Goal: Task Accomplishment & Management: Use online tool/utility

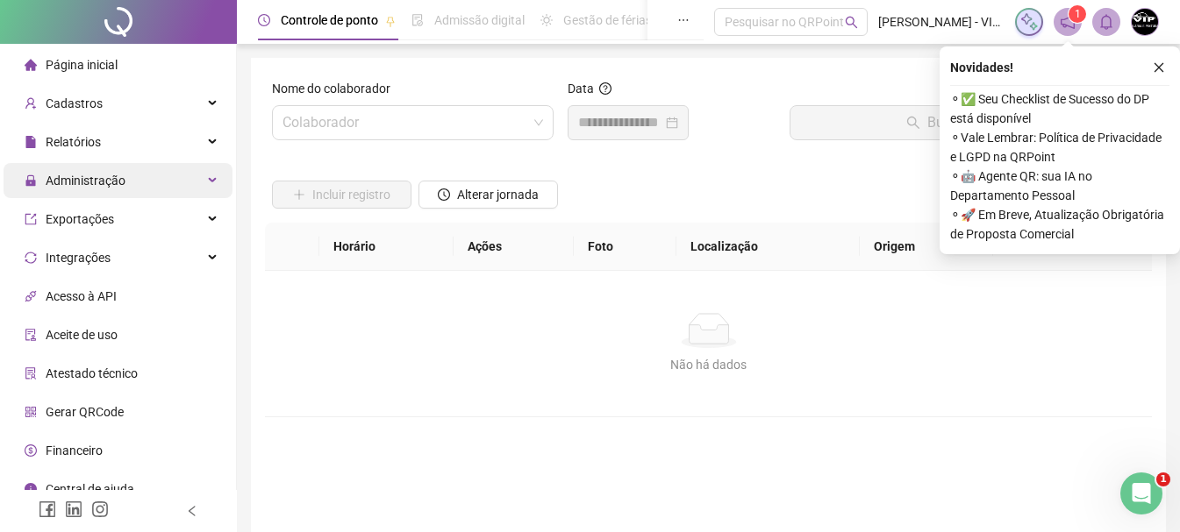
click at [148, 174] on div "Administração" at bounding box center [118, 180] width 229 height 35
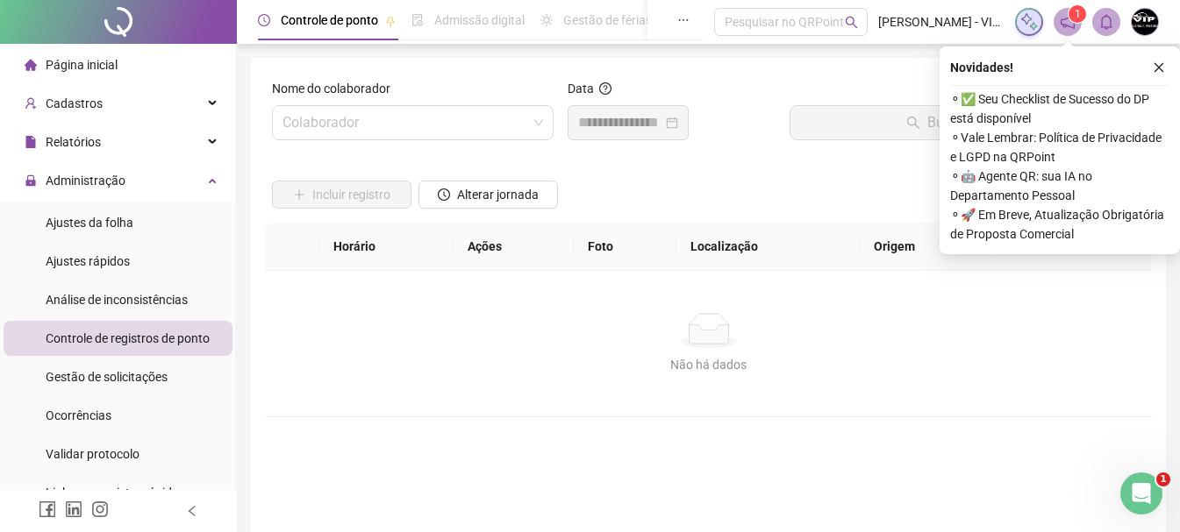
click at [194, 336] on span "Controle de registros de ponto" at bounding box center [128, 339] width 164 height 14
click at [97, 332] on span "Controle de registros de ponto" at bounding box center [128, 339] width 164 height 14
click at [537, 130] on span at bounding box center [412, 122] width 260 height 33
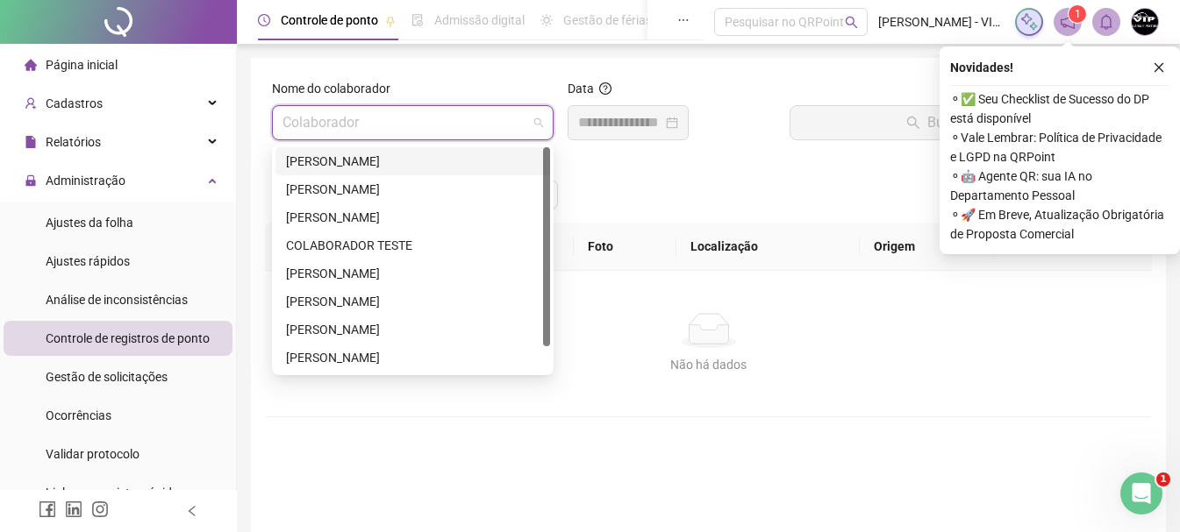
click at [420, 158] on div "[PERSON_NAME]" at bounding box center [412, 161] width 253 height 19
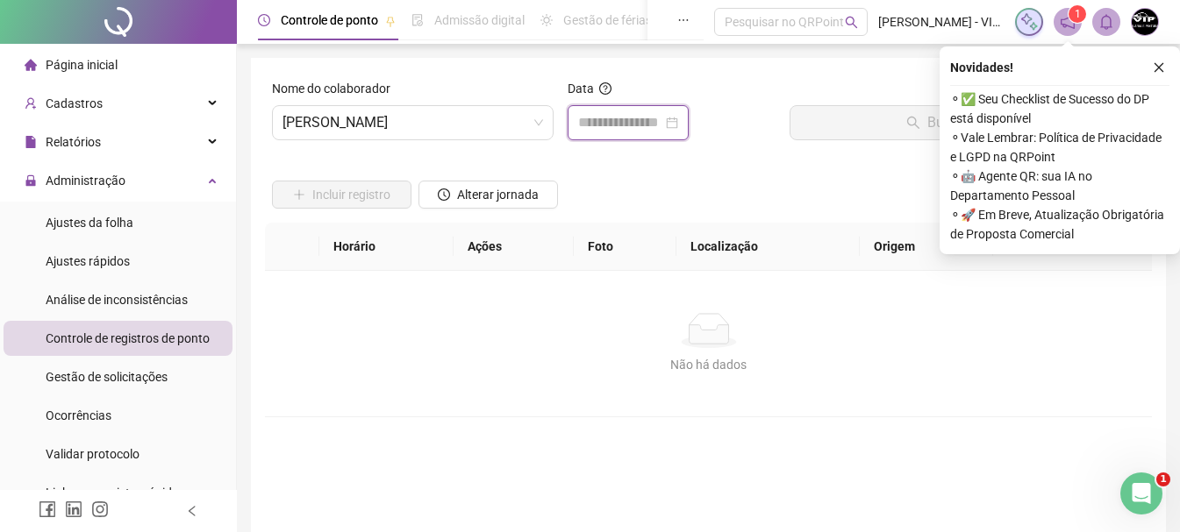
click at [662, 120] on input at bounding box center [620, 122] width 84 height 21
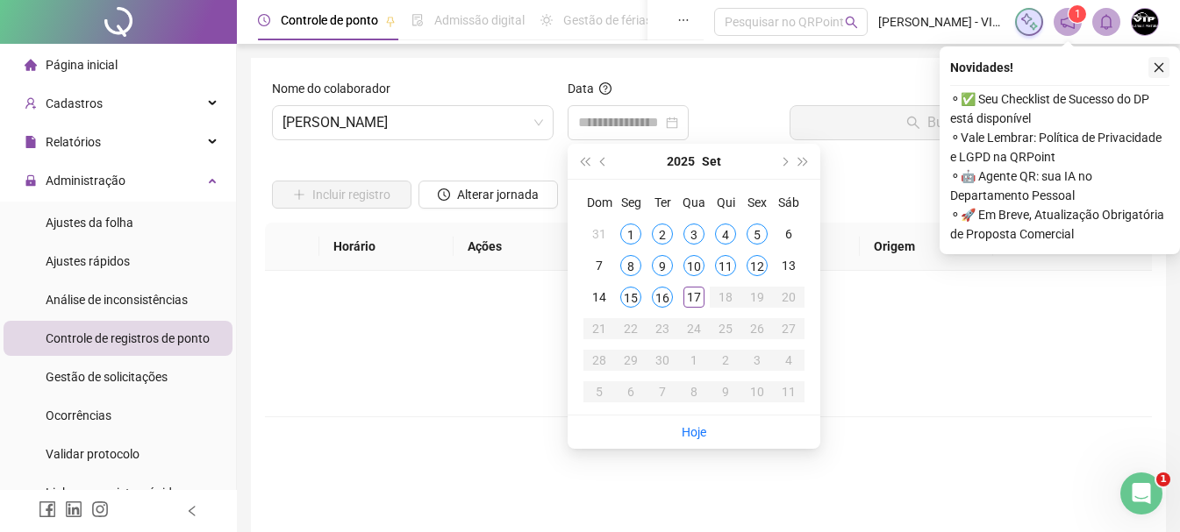
click at [1157, 62] on icon "close" at bounding box center [1158, 67] width 12 height 12
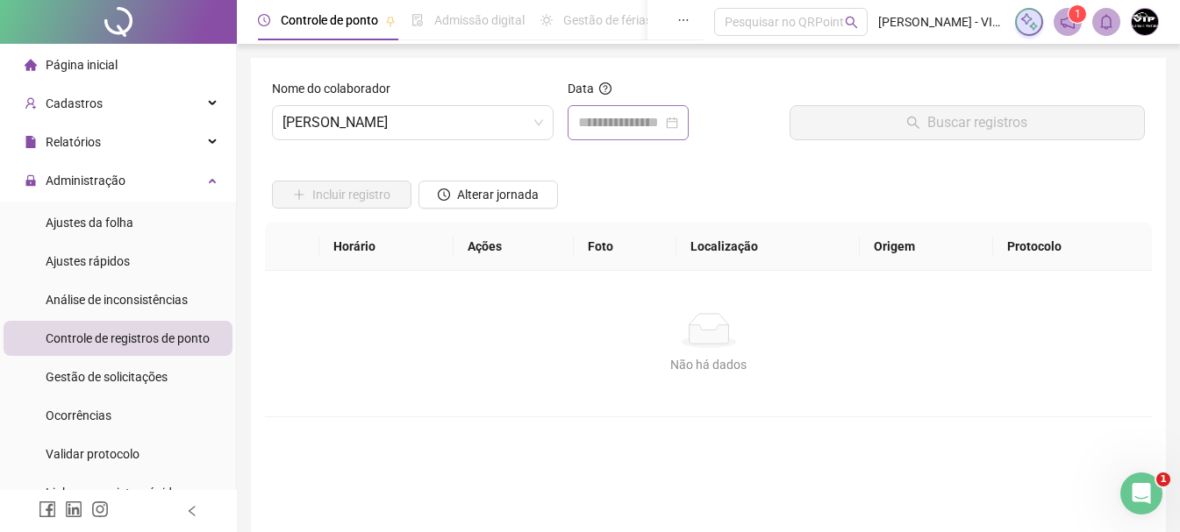
click at [674, 135] on div at bounding box center [627, 122] width 121 height 35
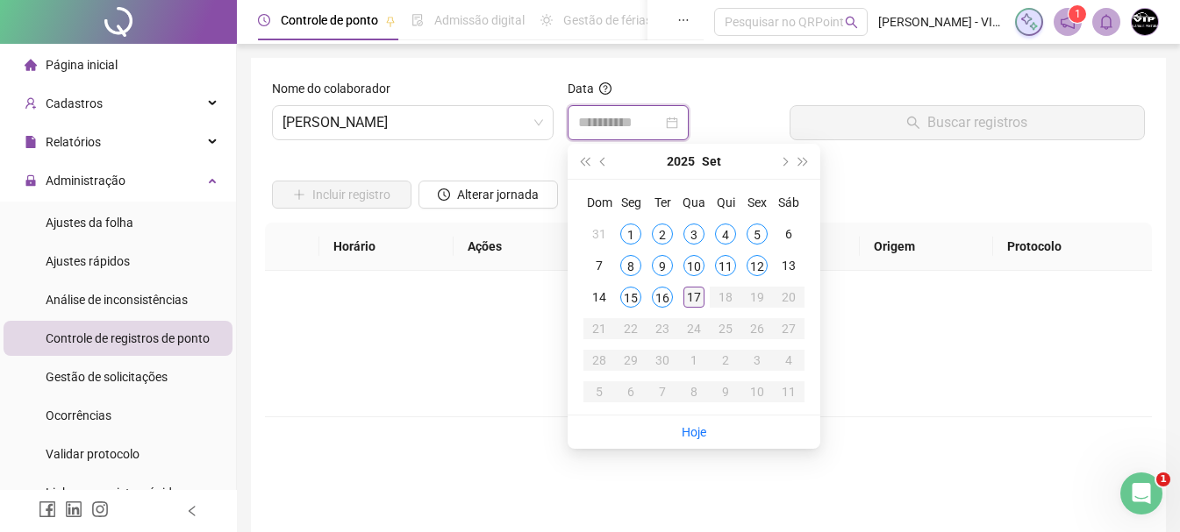
type input "**********"
click at [702, 303] on div "17" at bounding box center [693, 297] width 21 height 21
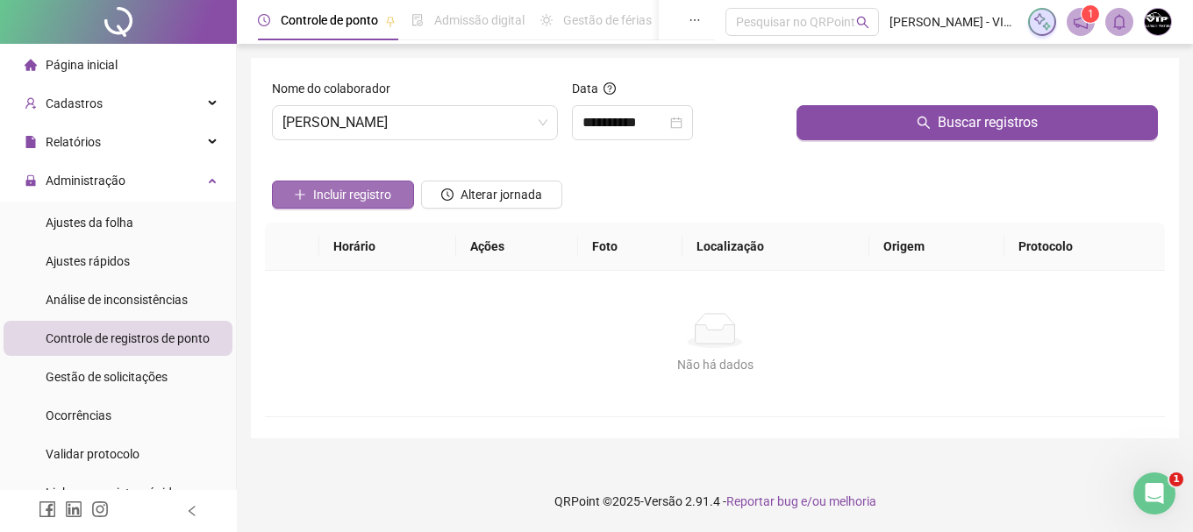
click at [389, 188] on span "Incluir registro" at bounding box center [352, 194] width 78 height 19
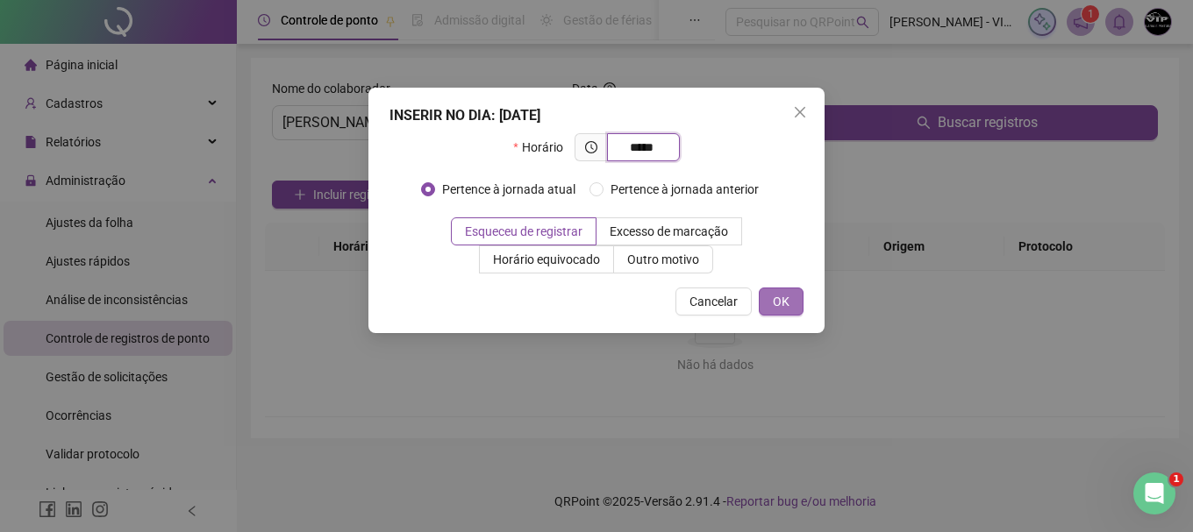
type input "*****"
click at [788, 305] on span "OK" at bounding box center [781, 301] width 17 height 19
